Goal: Transaction & Acquisition: Purchase product/service

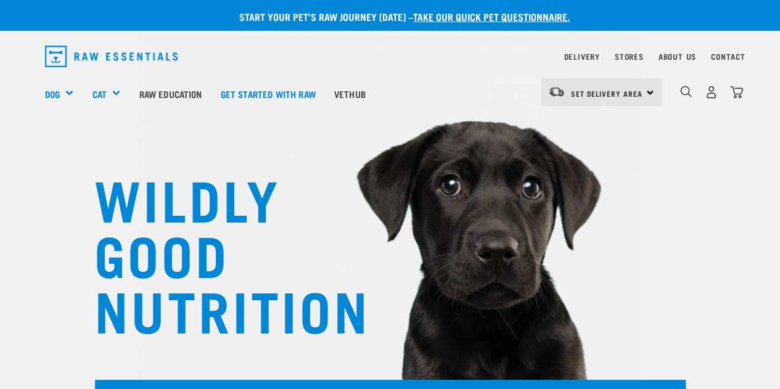
click at [632, 104] on div "Set Delivery Area North Island South Island" at bounding box center [600, 92] width 121 height 28
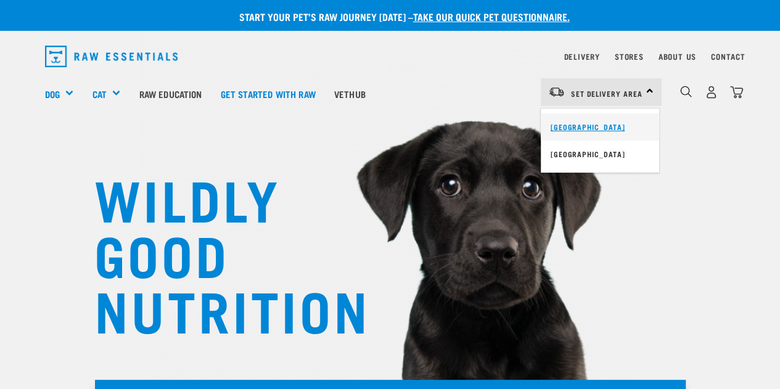
click at [578, 131] on link "[GEOGRAPHIC_DATA]" at bounding box center [599, 126] width 118 height 27
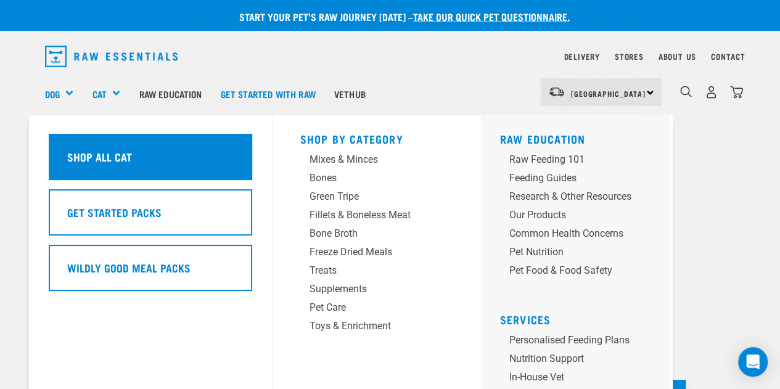
click at [142, 165] on div "Shop All Cat" at bounding box center [150, 157] width 203 height 46
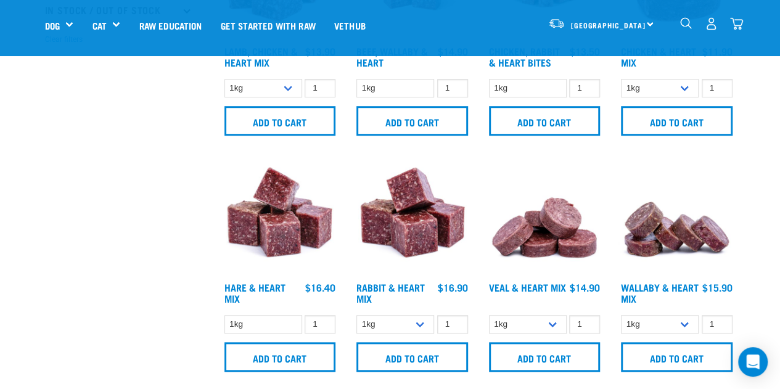
scroll to position [431, 0]
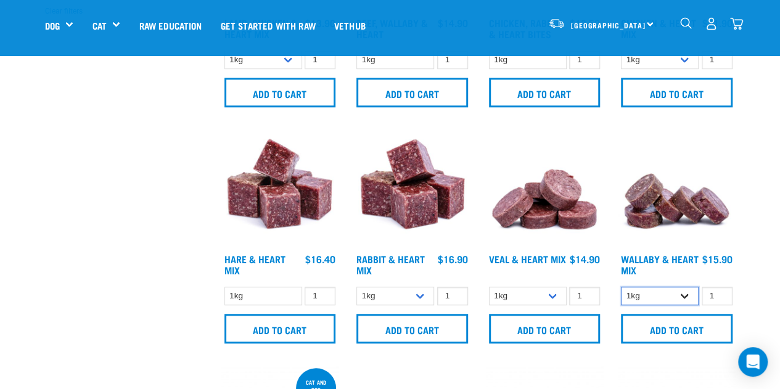
click at [685, 295] on select "1kg 3kg" at bounding box center [660, 296] width 78 height 19
select select "767"
click at [621, 287] on select "1kg 3kg" at bounding box center [660, 296] width 78 height 19
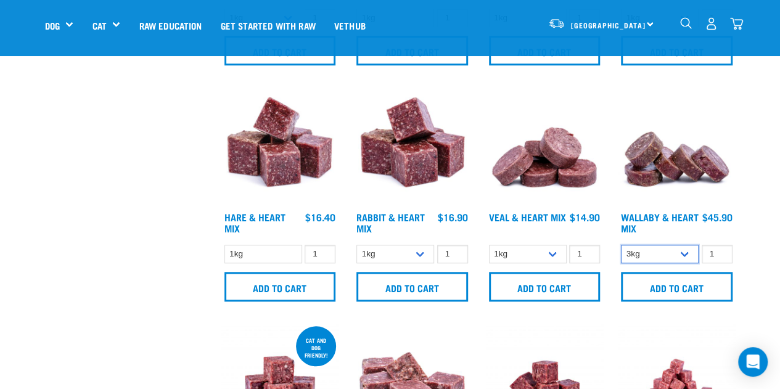
scroll to position [493, 0]
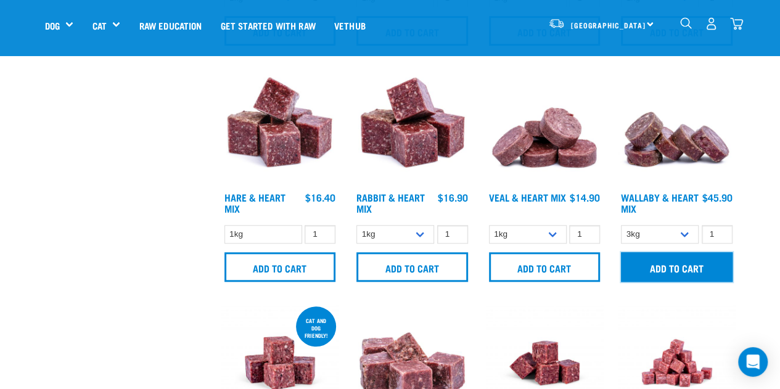
click at [656, 264] on input "Add to cart" at bounding box center [677, 267] width 112 height 30
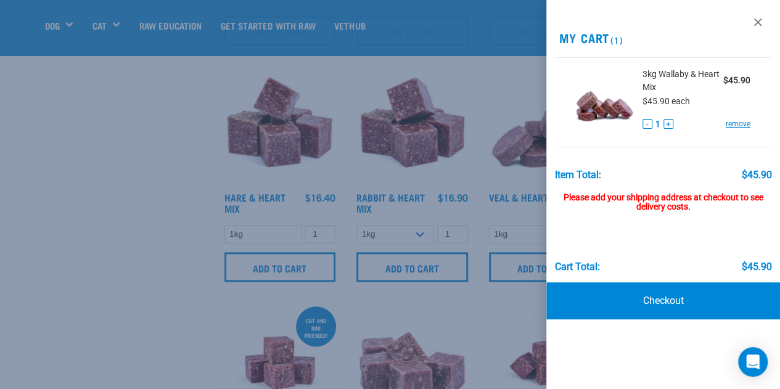
click at [158, 212] on div at bounding box center [390, 194] width 780 height 389
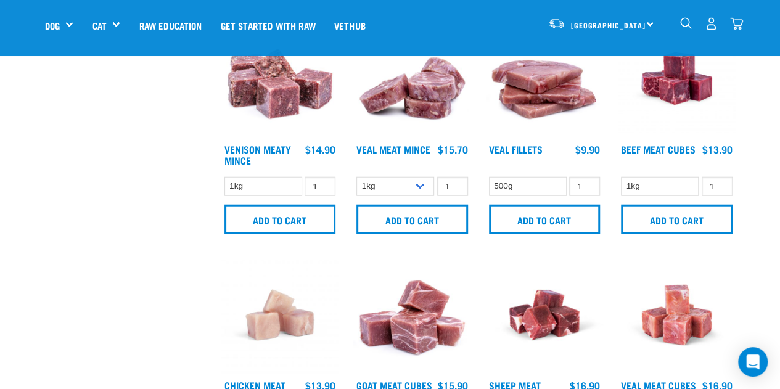
scroll to position [1664, 0]
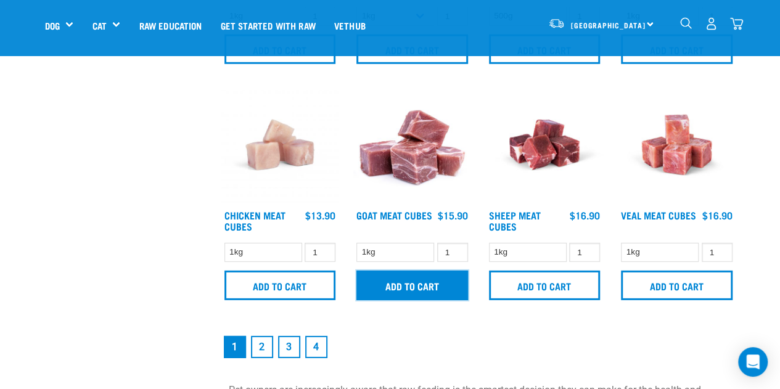
click at [415, 280] on input "Add to cart" at bounding box center [412, 286] width 112 height 30
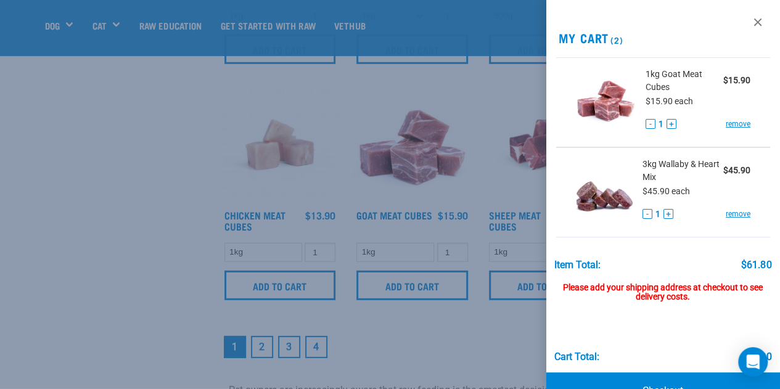
drag, startPoint x: 261, startPoint y: 320, endPoint x: 261, endPoint y: 338, distance: 17.9
click at [261, 320] on div at bounding box center [390, 194] width 780 height 389
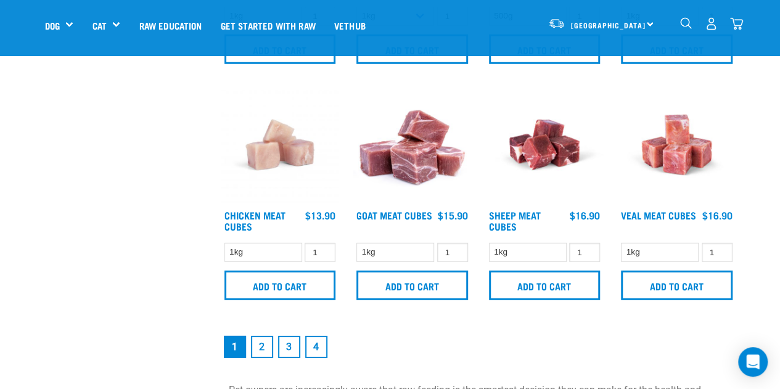
click at [261, 340] on link "2" at bounding box center [262, 347] width 22 height 22
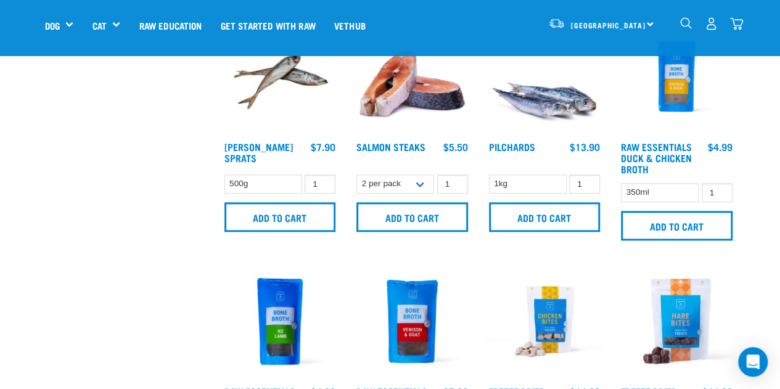
scroll to position [493, 0]
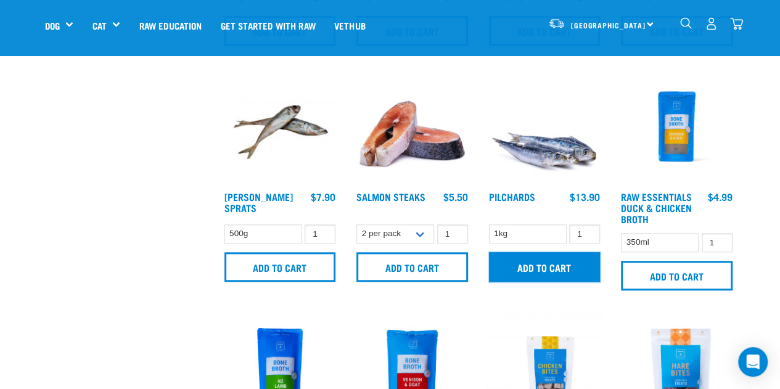
click at [539, 267] on input "Add to cart" at bounding box center [545, 267] width 112 height 30
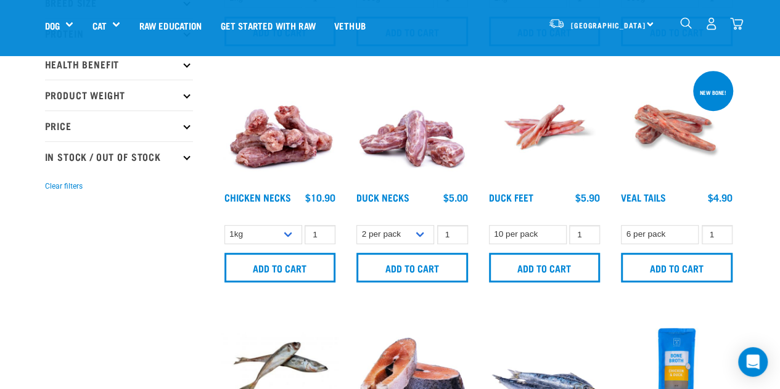
scroll to position [123, 0]
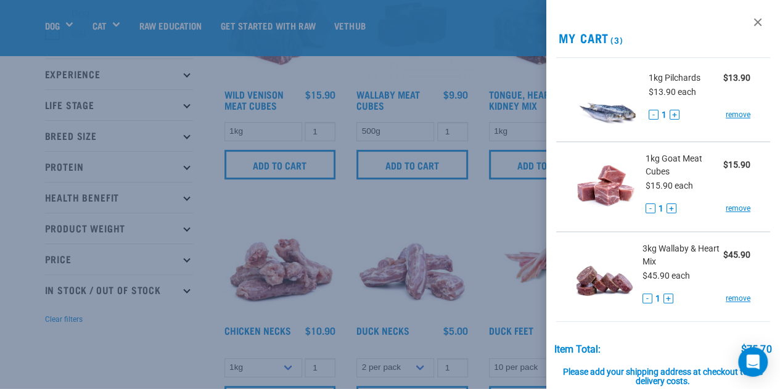
click at [128, 328] on div at bounding box center [390, 194] width 780 height 389
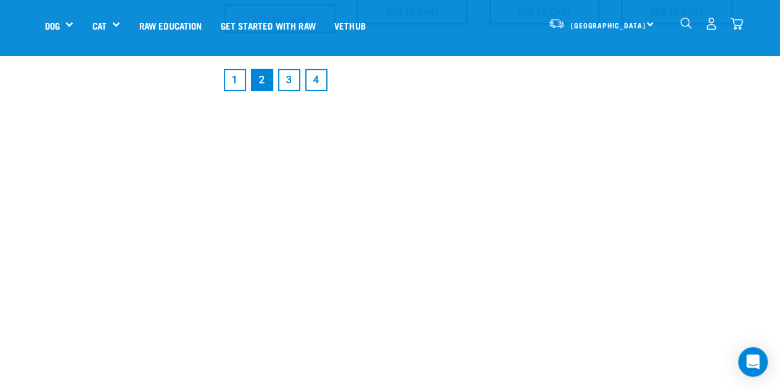
scroll to position [1910, 0]
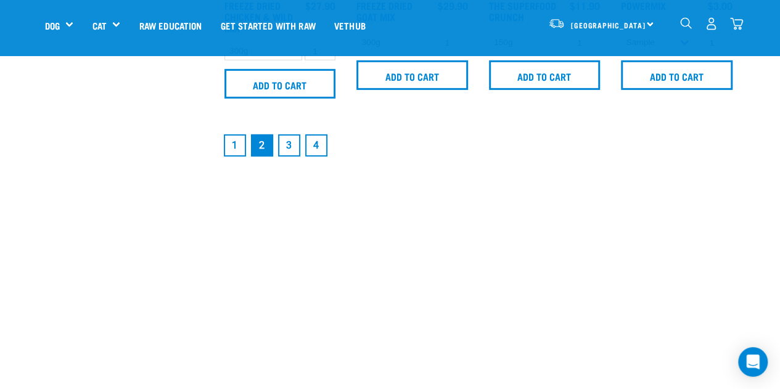
click at [236, 141] on link "1" at bounding box center [235, 145] width 22 height 22
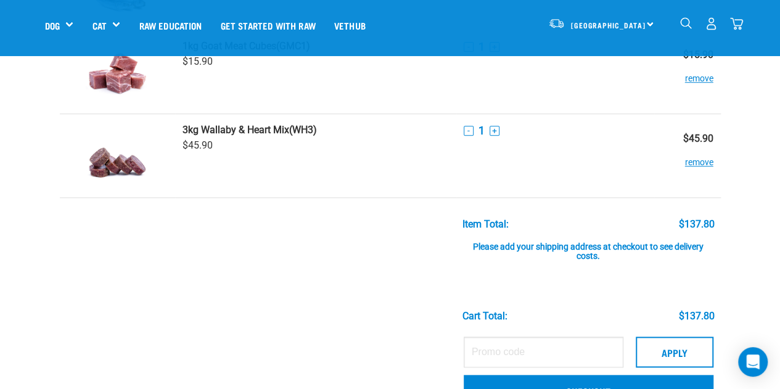
scroll to position [616, 0]
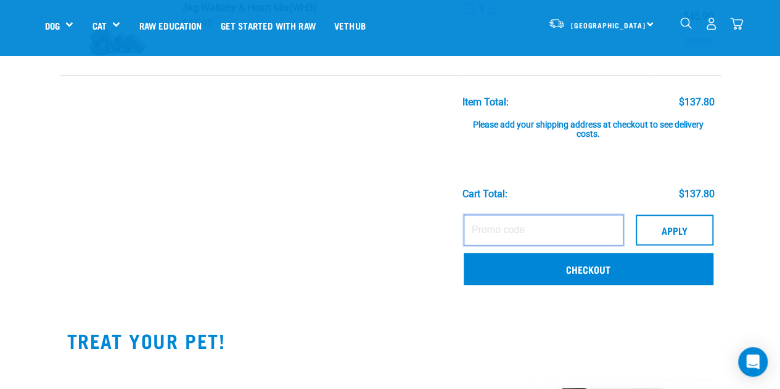
click at [515, 234] on input "text" at bounding box center [543, 229] width 160 height 31
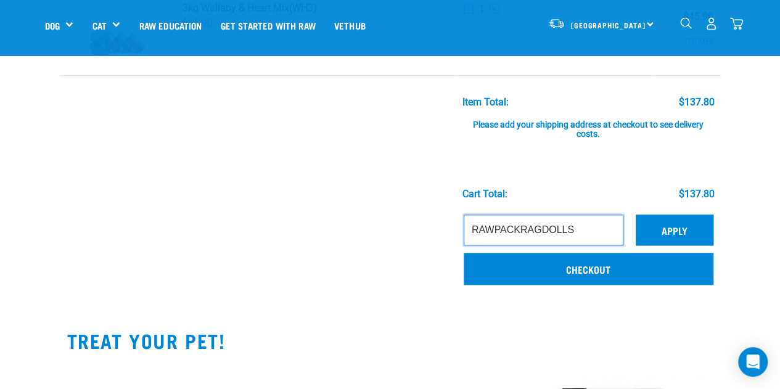
type input "RAWPACKRAGDOLLS"
click at [704, 229] on button "Apply" at bounding box center [674, 229] width 78 height 31
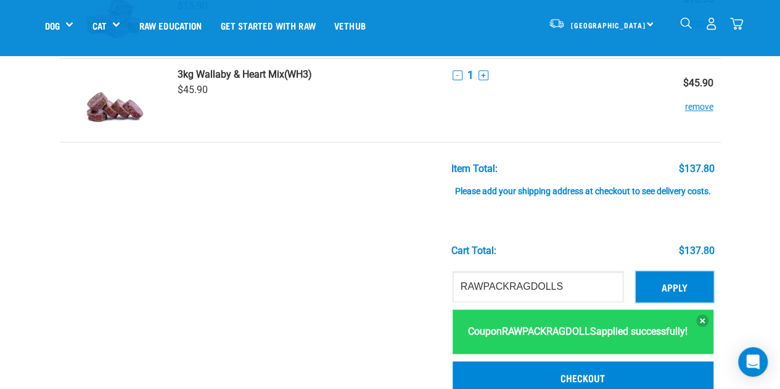
scroll to position [493, 0]
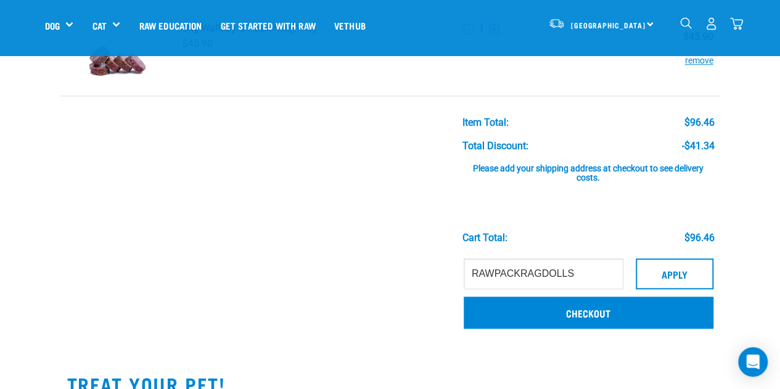
scroll to position [704, 0]
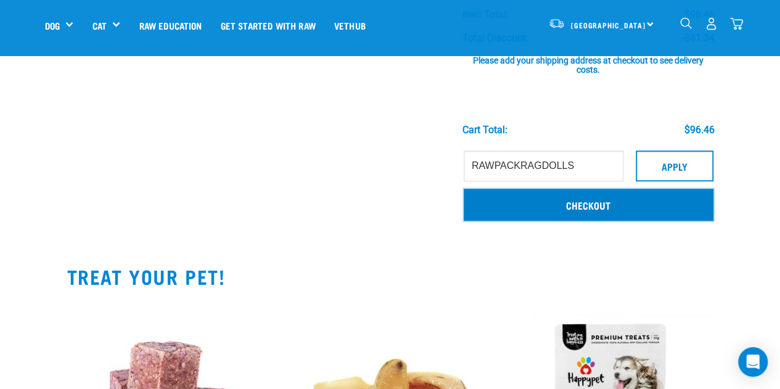
click at [596, 209] on link "Checkout" at bounding box center [588, 205] width 250 height 32
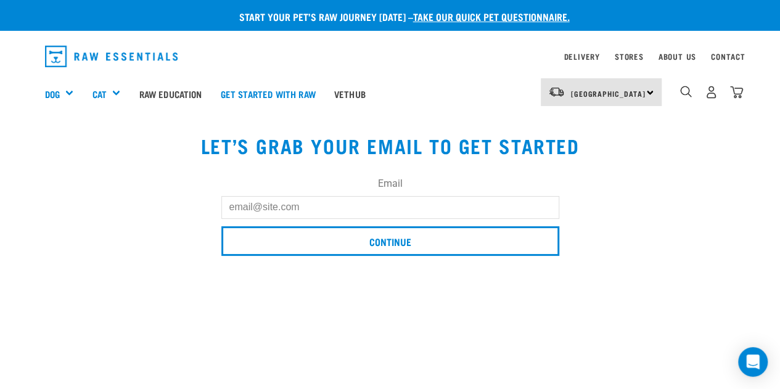
click at [458, 200] on input "Email" at bounding box center [390, 207] width 338 height 22
type input "J"
click at [266, 207] on input "j.digby82outlook.com" at bounding box center [390, 207] width 338 height 22
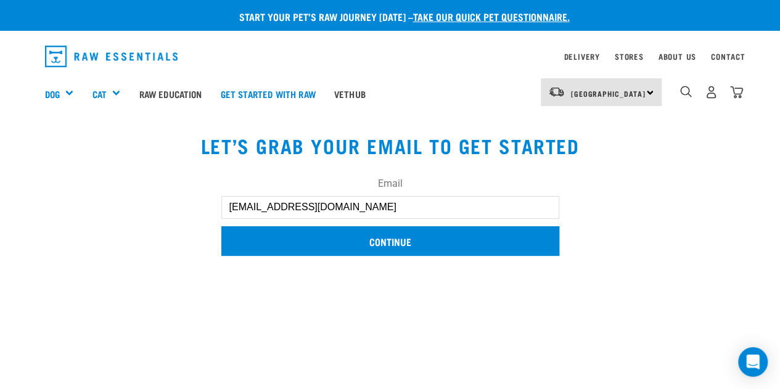
type input "[EMAIL_ADDRESS][DOMAIN_NAME]"
click at [422, 235] on input "Continue" at bounding box center [390, 241] width 338 height 30
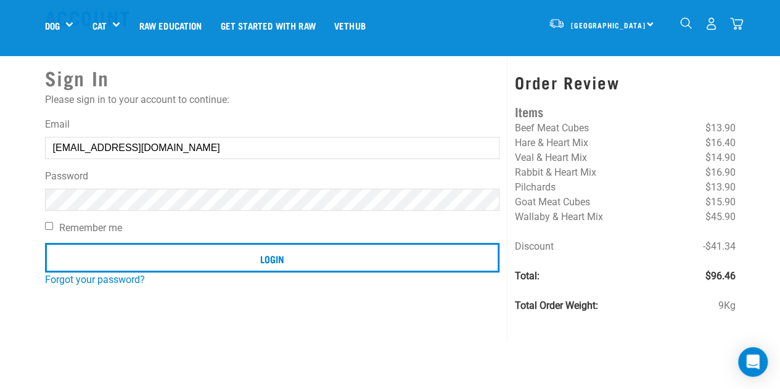
scroll to position [62, 0]
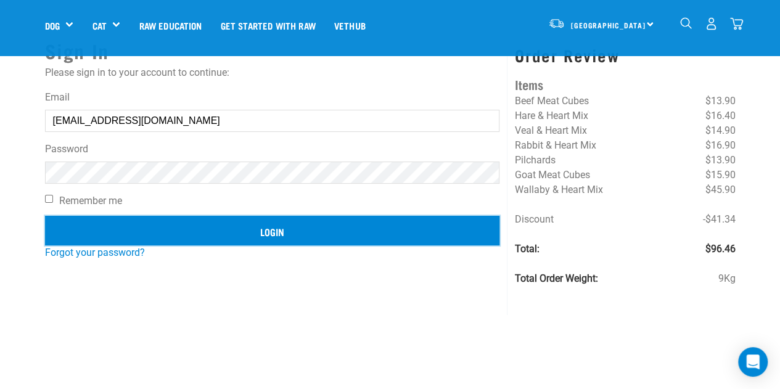
click at [297, 220] on input "Login" at bounding box center [272, 231] width 455 height 30
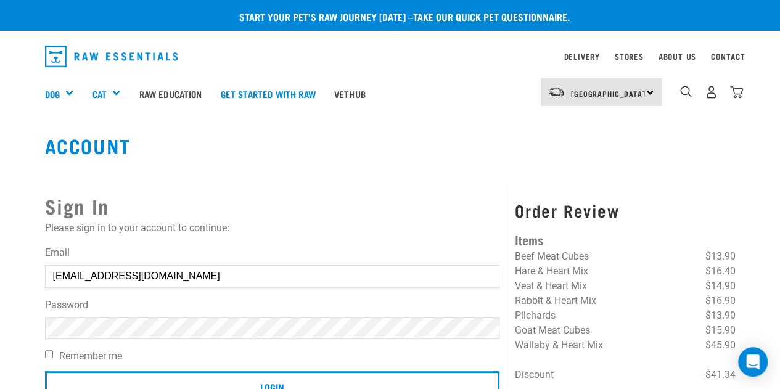
click at [28, 171] on button "delete" at bounding box center [22, 165] width 12 height 12
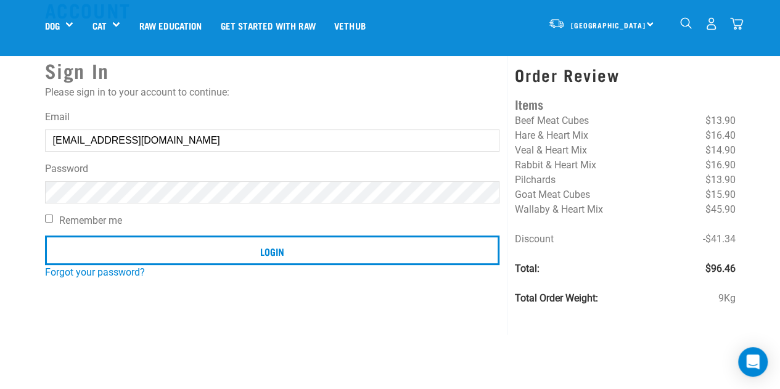
scroll to position [62, 0]
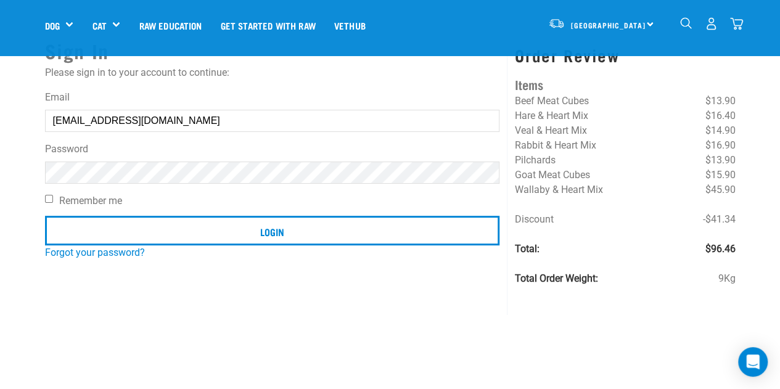
drag, startPoint x: 458, startPoint y: 184, endPoint x: 450, endPoint y: 184, distance: 8.0
click at [28, 171] on button "delete" at bounding box center [22, 165] width 12 height 12
click at [123, 185] on form "Email j.digby8@outlook.com Password Remember me Login" at bounding box center [272, 170] width 455 height 160
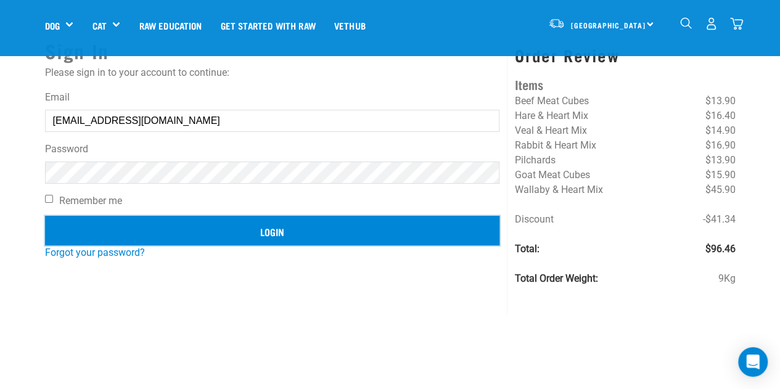
click at [237, 226] on input "Login" at bounding box center [272, 231] width 455 height 30
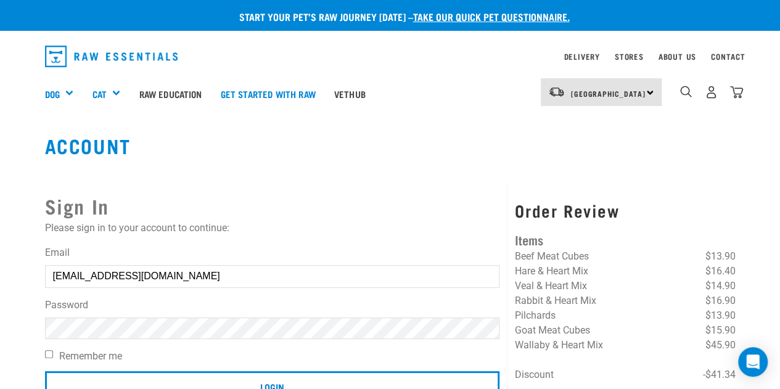
drag, startPoint x: 458, startPoint y: 187, endPoint x: 255, endPoint y: 238, distance: 209.7
click at [28, 171] on button "delete" at bounding box center [22, 165] width 12 height 12
click at [0, 277] on article "Invalid username or password." at bounding box center [0, 194] width 0 height 389
click at [47, 277] on input "j.digby8@outlook.com" at bounding box center [272, 276] width 455 height 22
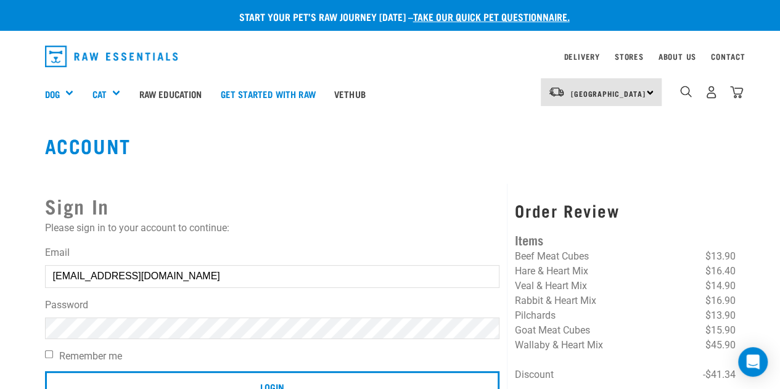
type input "J.digby8@outlook.com"
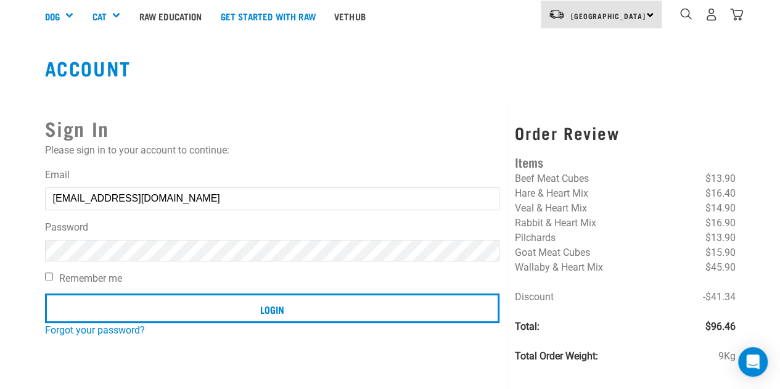
scroll to position [185, 0]
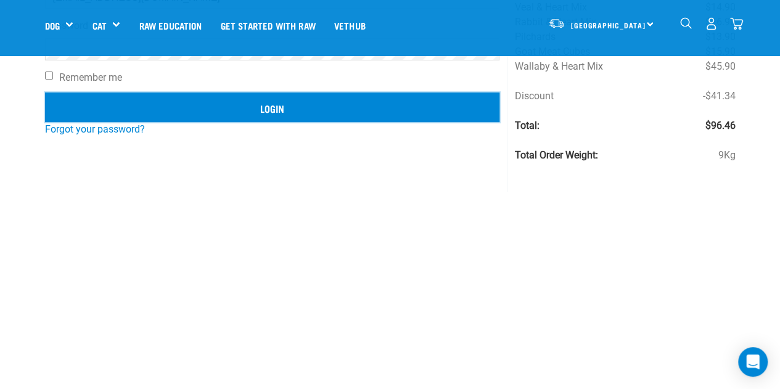
click at [251, 105] on input "Login" at bounding box center [272, 107] width 455 height 30
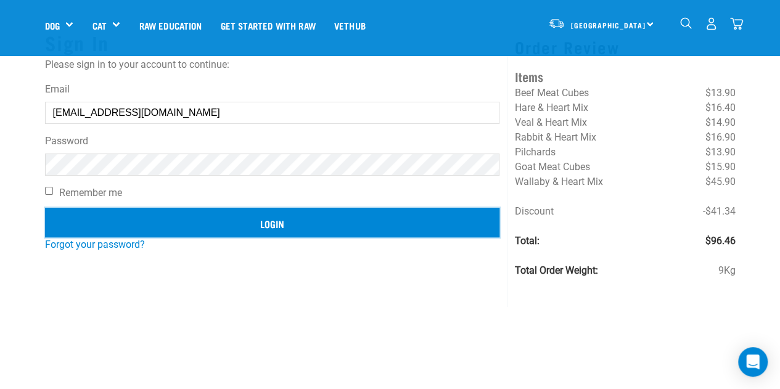
scroll to position [62, 0]
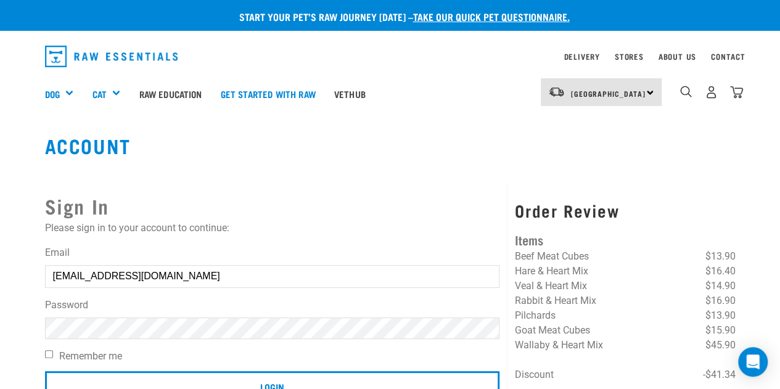
click at [28, 171] on button "delete" at bounding box center [22, 165] width 12 height 12
click at [0, 279] on article "Invalid username or password." at bounding box center [0, 194] width 0 height 389
click at [28, 171] on button "delete" at bounding box center [22, 165] width 12 height 12
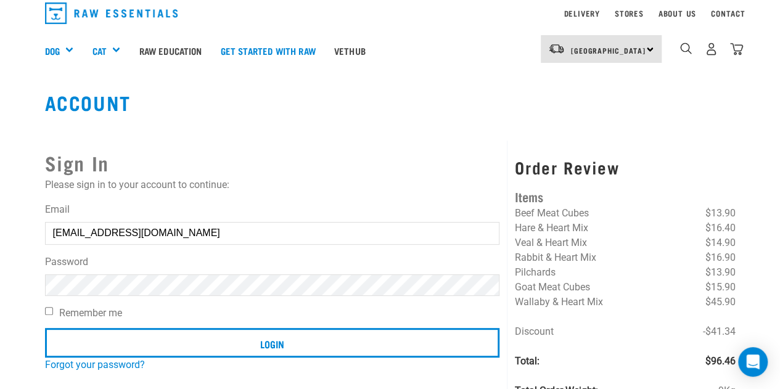
scroll to position [62, 0]
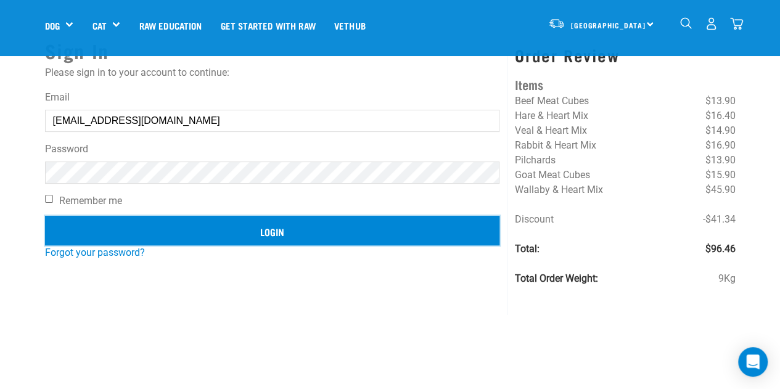
click at [196, 222] on input "Login" at bounding box center [272, 231] width 455 height 30
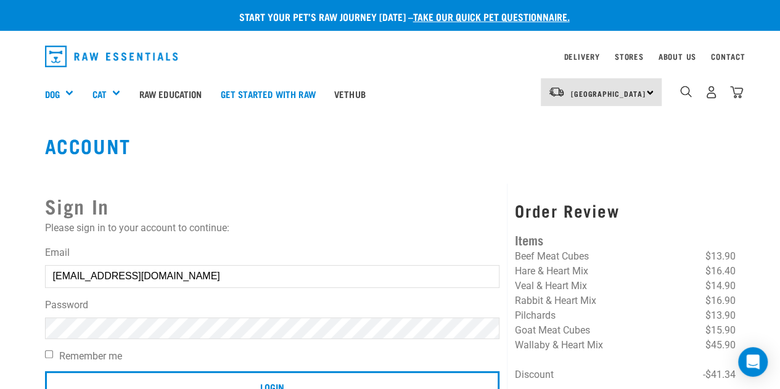
click at [28, 171] on button "delete" at bounding box center [22, 165] width 12 height 12
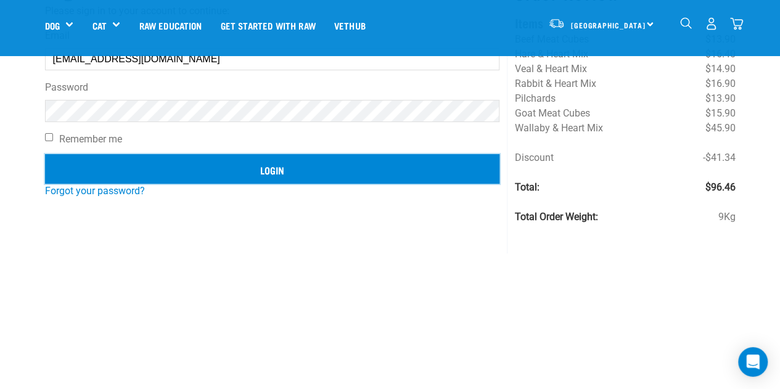
click at [205, 174] on input "Login" at bounding box center [272, 169] width 455 height 30
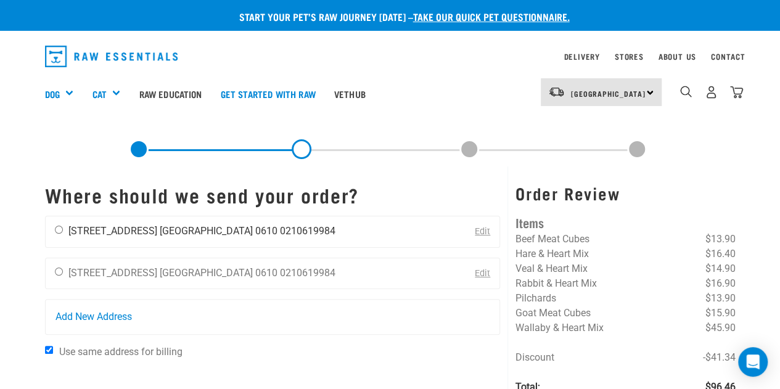
click at [60, 226] on input "radio" at bounding box center [59, 230] width 8 height 8
radio input "true"
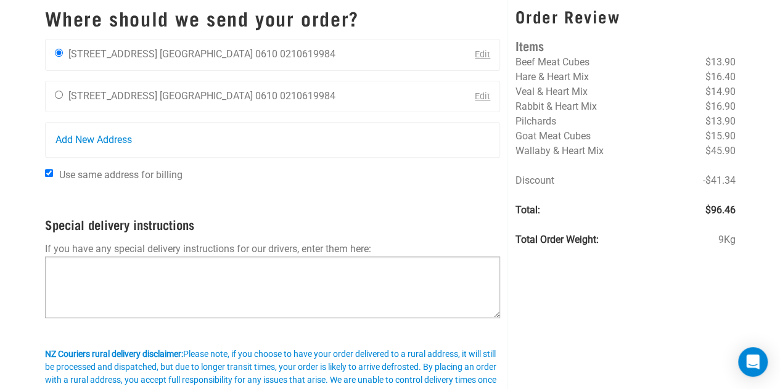
scroll to position [185, 0]
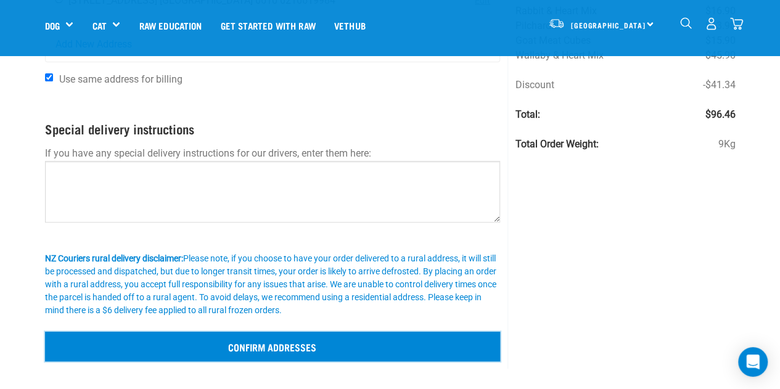
click at [288, 346] on input "Confirm addresses" at bounding box center [272, 347] width 455 height 30
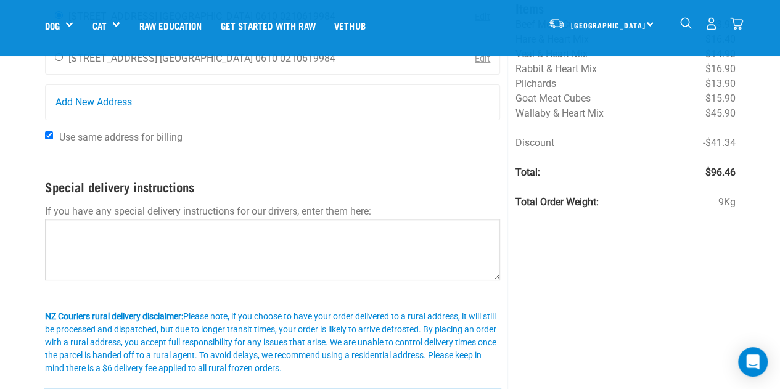
scroll to position [308, 0]
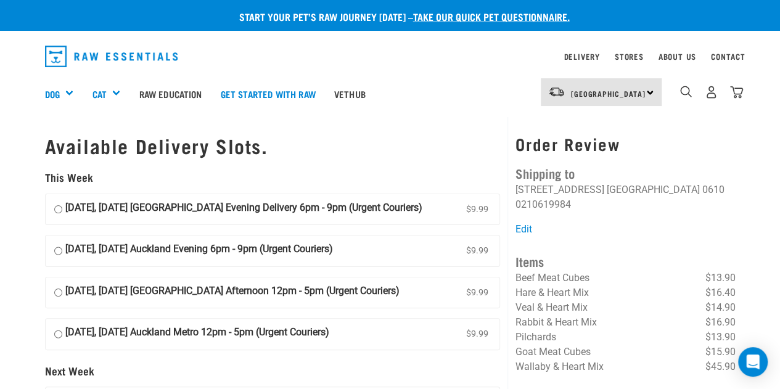
click at [55, 211] on input "[DATE], [DATE] [GEOGRAPHIC_DATA] Evening Delivery 6pm - 9pm (Urgent Couriers) $…" at bounding box center [58, 209] width 8 height 18
radio input "true"
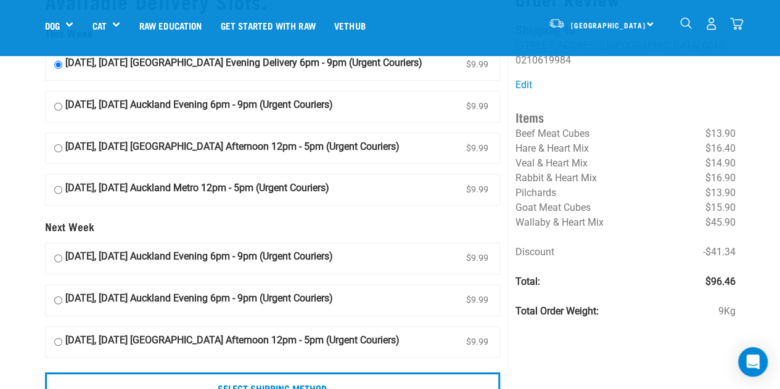
scroll to position [123, 0]
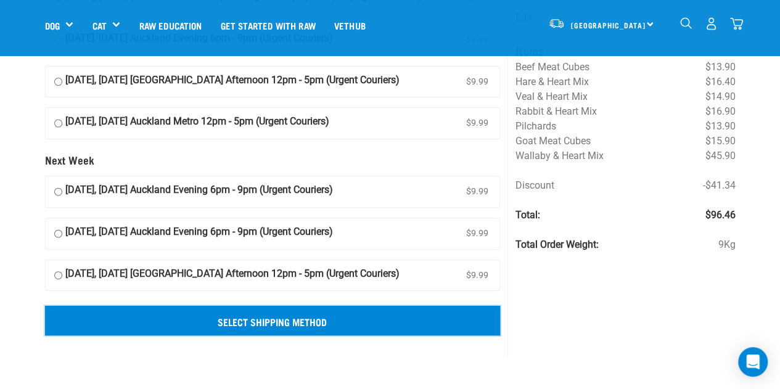
click at [338, 319] on input "Select Shipping Method" at bounding box center [272, 321] width 455 height 30
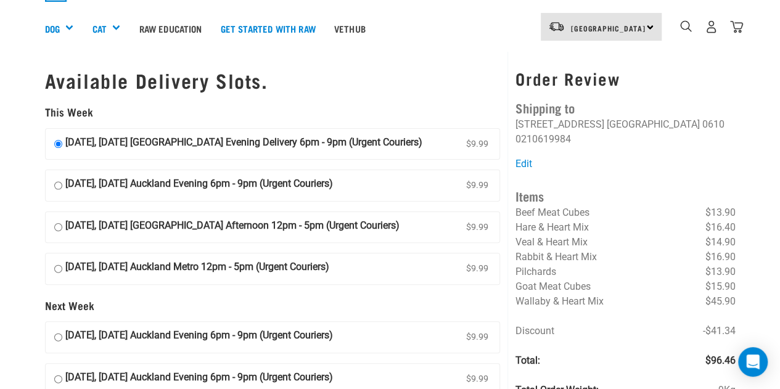
scroll to position [0, 0]
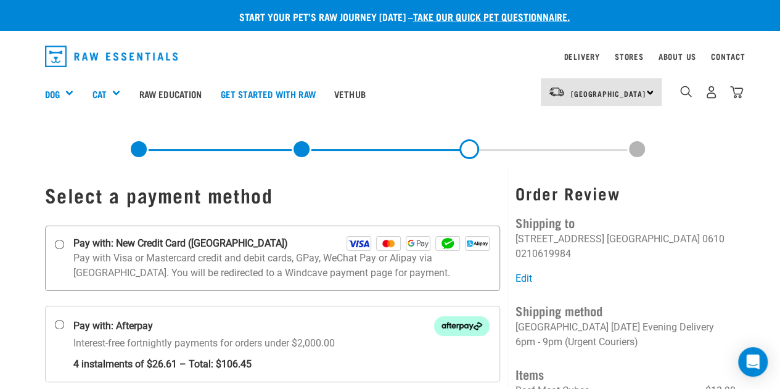
click at [82, 247] on strong "Pay with: New Credit Card (Windcave)" at bounding box center [180, 243] width 214 height 15
click at [64, 247] on input "Pay with: New Credit Card (Windcave)" at bounding box center [59, 244] width 10 height 10
radio input "true"
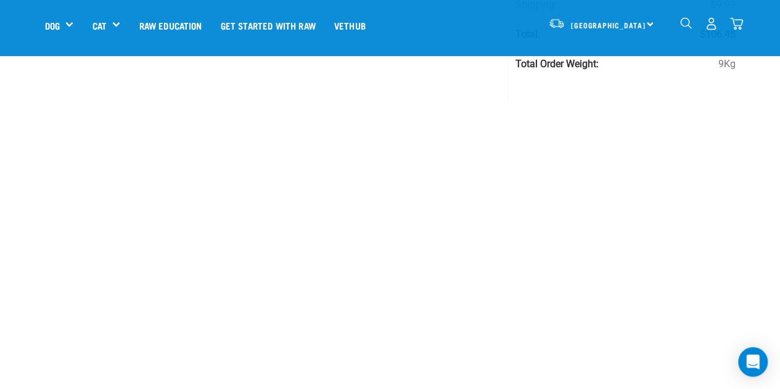
scroll to position [313, 0]
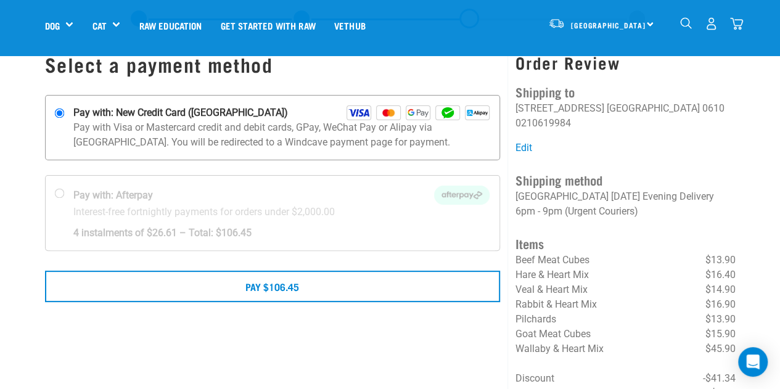
scroll to position [62, 0]
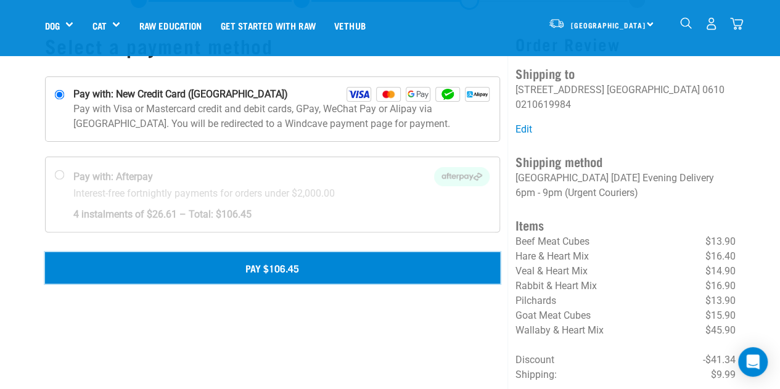
click at [290, 266] on button "Pay $106.45" at bounding box center [272, 267] width 455 height 31
